Goal: Transaction & Acquisition: Book appointment/travel/reservation

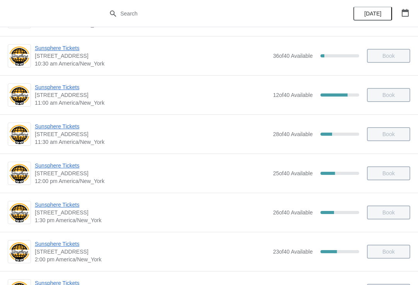
scroll to position [77, 0]
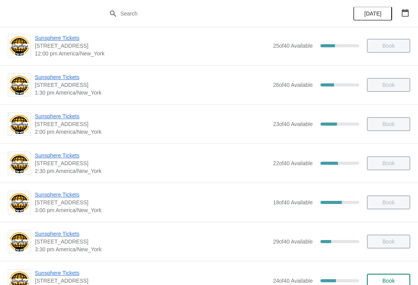
scroll to position [204, 0]
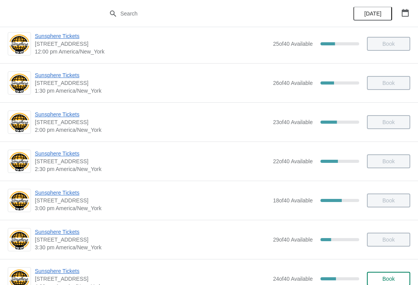
click at [385, 277] on span "Book" at bounding box center [389, 279] width 12 height 6
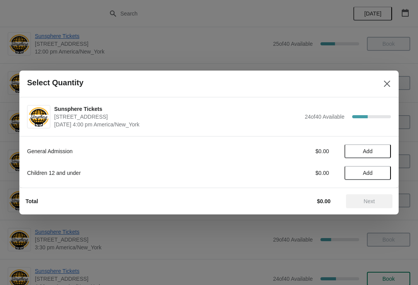
click at [379, 148] on button "Add" at bounding box center [368, 151] width 46 height 14
click at [383, 149] on icon at bounding box center [381, 151] width 8 height 8
click at [369, 200] on span "Next" at bounding box center [369, 201] width 11 height 6
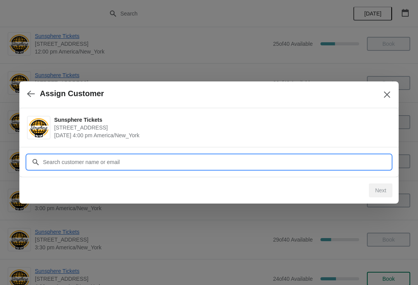
click at [323, 164] on input "Customer" at bounding box center [217, 162] width 349 height 14
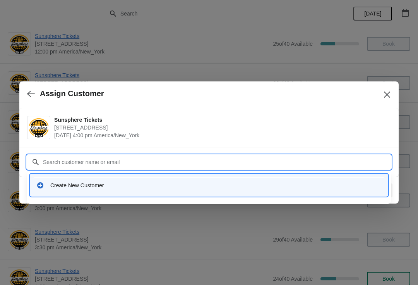
click at [145, 184] on div "Create New Customer" at bounding box center [216, 185] width 332 height 8
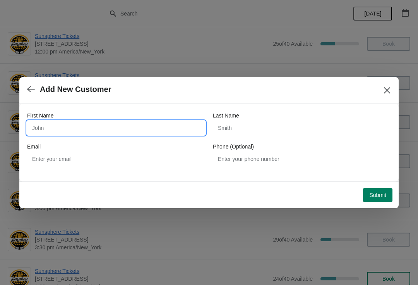
click at [121, 133] on input "First Name" at bounding box center [116, 128] width 178 height 14
type input "W"
click at [369, 188] on button "Submit" at bounding box center [377, 195] width 29 height 14
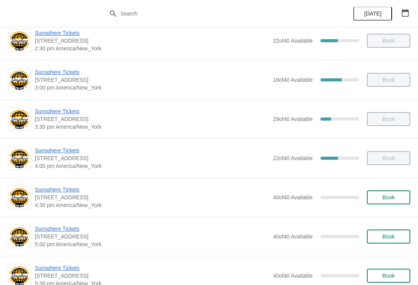
scroll to position [325, 0]
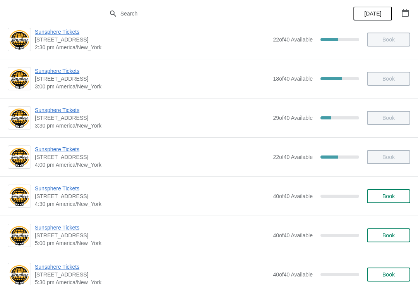
click at [395, 202] on button "Book" at bounding box center [388, 196] width 43 height 14
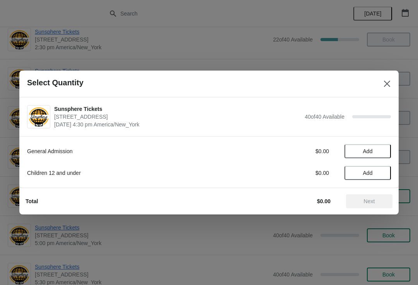
click at [383, 148] on span "Add" at bounding box center [368, 151] width 33 height 6
click at [384, 150] on icon at bounding box center [381, 151] width 8 height 8
click at [382, 155] on icon at bounding box center [381, 151] width 8 height 8
click at [381, 148] on icon at bounding box center [381, 151] width 8 height 8
click at [374, 200] on span "Next" at bounding box center [369, 201] width 11 height 6
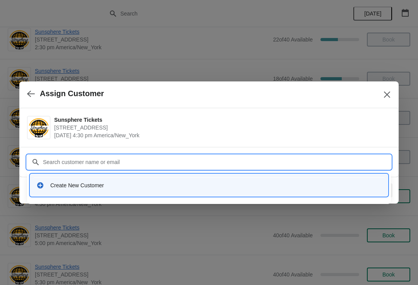
click at [201, 194] on div "Create New Customer" at bounding box center [209, 185] width 358 height 22
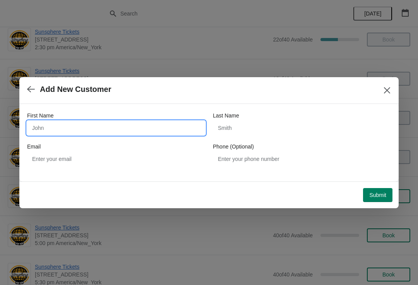
click at [148, 122] on input "First Name" at bounding box center [116, 128] width 178 height 14
type input "W"
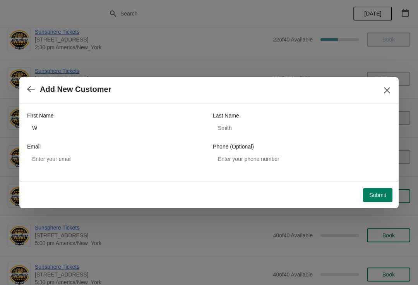
click at [386, 196] on span "Submit" at bounding box center [378, 195] width 17 height 6
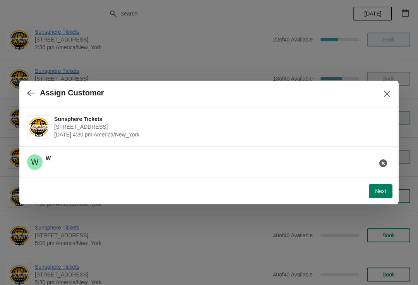
click at [386, 191] on span "Next" at bounding box center [380, 191] width 11 height 6
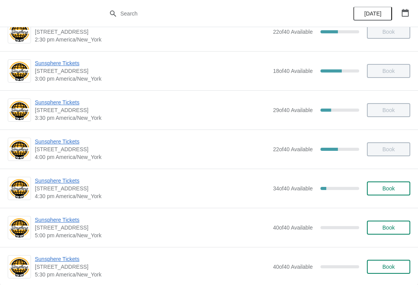
scroll to position [336, 0]
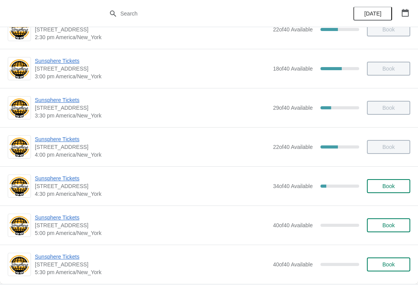
click at [397, 187] on span "Book" at bounding box center [388, 186] width 29 height 6
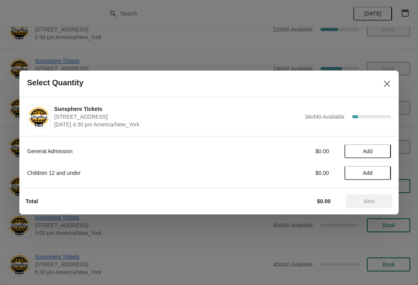
click at [379, 153] on span "Add" at bounding box center [368, 151] width 33 height 6
click at [380, 153] on icon at bounding box center [381, 151] width 8 height 8
click at [359, 195] on button "Next" at bounding box center [369, 201] width 46 height 14
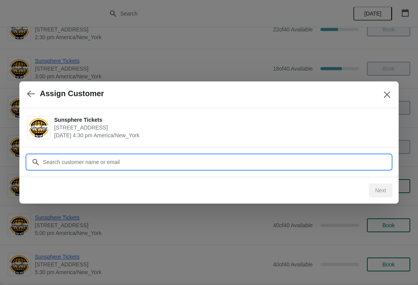
click at [331, 167] on input "Customer" at bounding box center [217, 162] width 349 height 14
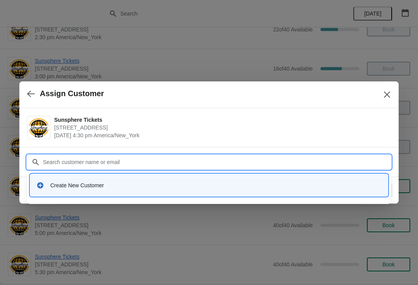
click at [114, 181] on div "Create New Customer" at bounding box center [216, 185] width 332 height 8
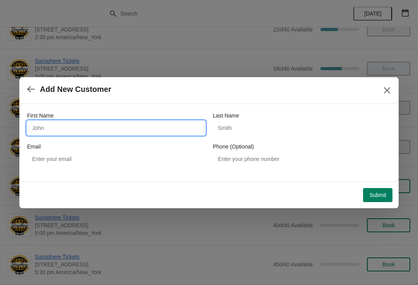
click at [89, 122] on input "First Name" at bounding box center [116, 128] width 178 height 14
type input "W"
click at [375, 188] on button "Submit" at bounding box center [377, 195] width 29 height 14
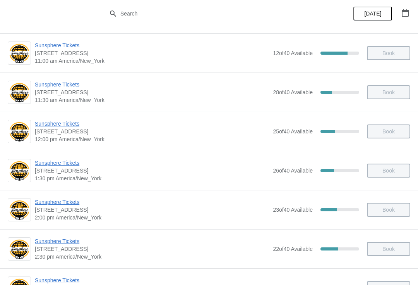
scroll to position [135, 0]
